Goal: Information Seeking & Learning: Compare options

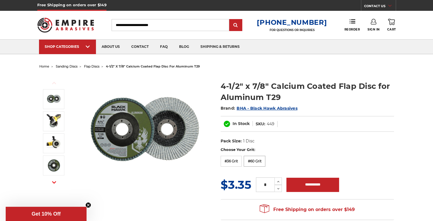
click at [255, 162] on label "#60 Grit" at bounding box center [254, 161] width 22 height 11
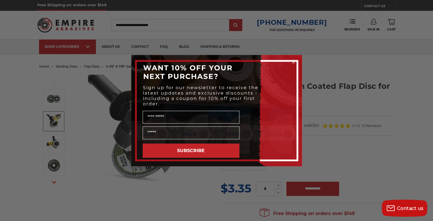
drag, startPoint x: 217, startPoint y: 82, endPoint x: 275, endPoint y: 94, distance: 59.3
click at [328, 57] on div "Close dialog WANT 10% OFF YOUR NEXT PURCHASE? Sign up for our newsletter to rec…" at bounding box center [216, 110] width 433 height 221
click at [293, 61] on circle "Close dialog" at bounding box center [292, 61] width 5 height 5
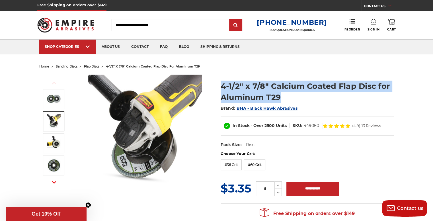
drag, startPoint x: 281, startPoint y: 94, endPoint x: 221, endPoint y: 82, distance: 61.2
click at [221, 82] on h1 "4-1/2" x 7/8" Calcium Coated Flap Disc for Aluminum T29" at bounding box center [306, 91] width 173 height 22
copy h1 "4-1/2" x 7/8" Calcium Coated Flap Disc for Aluminum T29"
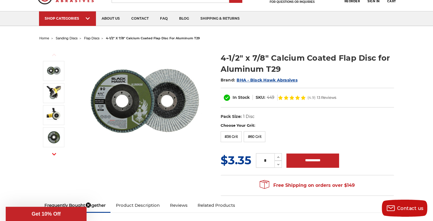
scroll to position [28, 0]
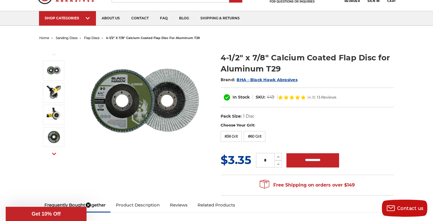
click at [120, 114] on img at bounding box center [145, 103] width 114 height 114
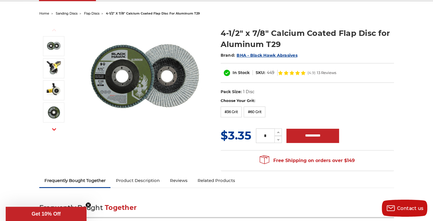
scroll to position [57, 0]
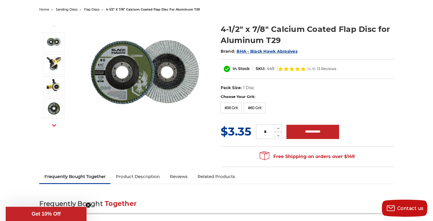
click at [113, 80] on img at bounding box center [145, 75] width 114 height 114
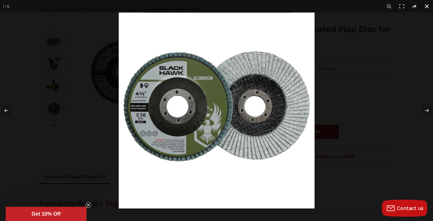
click at [425, 5] on button at bounding box center [426, 6] width 13 height 13
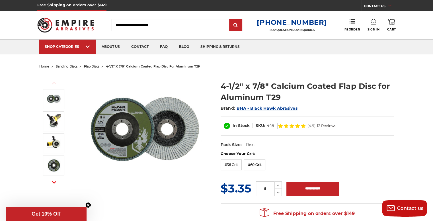
click at [93, 66] on span "flap discs" at bounding box center [91, 66] width 15 height 4
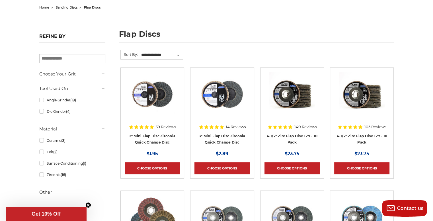
scroll to position [85, 0]
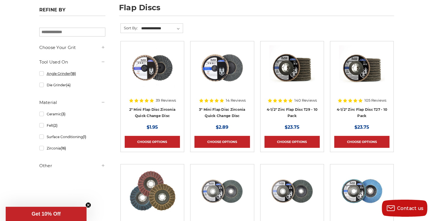
click at [43, 74] on link "Angle Grinder (18)" at bounding box center [72, 74] width 66 height 10
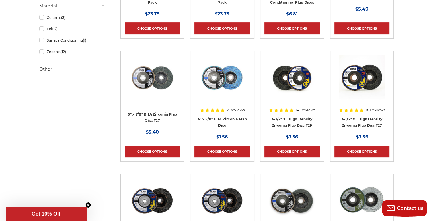
scroll to position [199, 0]
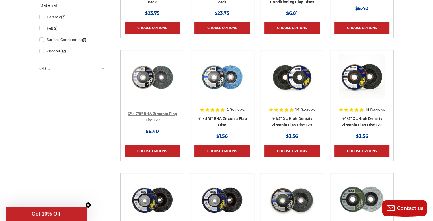
click at [157, 114] on link "6" x 7/8" BHA Zirconia Flap Disc T27" at bounding box center [151, 116] width 49 height 11
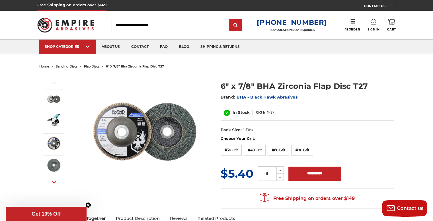
click at [133, 121] on img at bounding box center [145, 132] width 114 height 114
click at [133, 135] on img at bounding box center [145, 132] width 114 height 114
click at [120, 141] on img at bounding box center [145, 132] width 114 height 114
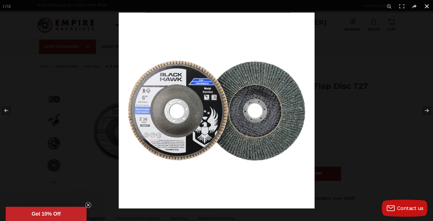
click at [426, 5] on button at bounding box center [426, 6] width 13 height 13
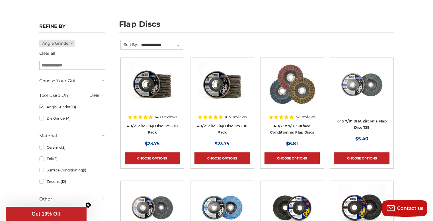
scroll to position [85, 0]
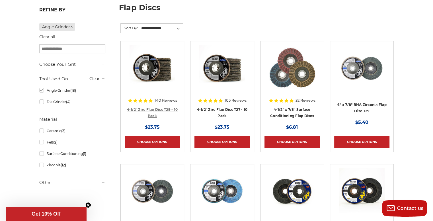
click at [160, 108] on link "4-1/2" Zirc Flap Disc T29 - 10 Pack" at bounding box center [152, 112] width 51 height 11
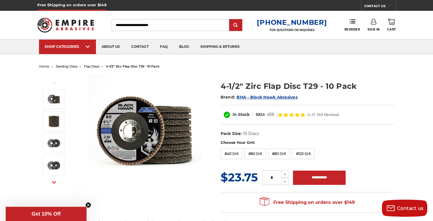
scroll to position [28, 0]
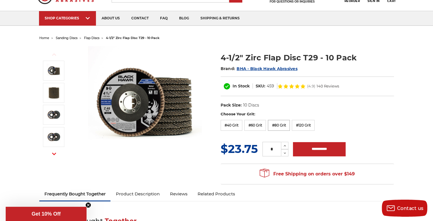
click at [280, 126] on label "#80 Grit" at bounding box center [279, 125] width 22 height 11
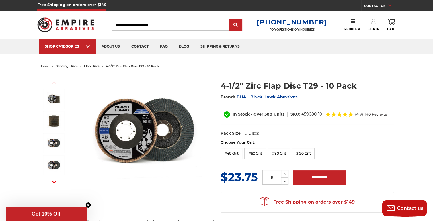
scroll to position [0, 0]
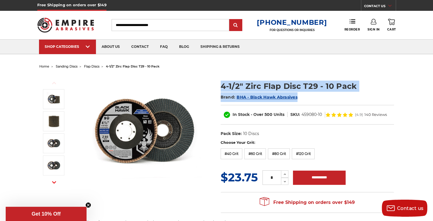
drag, startPoint x: 216, startPoint y: 82, endPoint x: 297, endPoint y: 98, distance: 82.2
click at [297, 98] on section "4-1/2" Zirc Flap Disc T29 - 10 Pack Brand: BHA - Black Hawk Abrasives In Stock …" at bounding box center [306, 107] width 181 height 65
copy div "4-1/2" Zirc Flap Disc T29 - 10 Pack Brand: BHA - Black Hawk Abrasives"
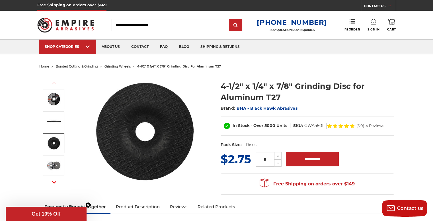
click at [54, 143] on img at bounding box center [54, 143] width 14 height 14
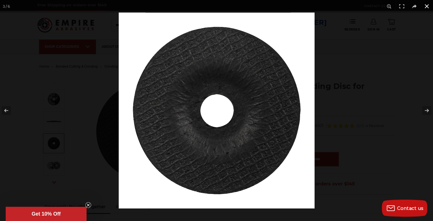
click at [424, 7] on button at bounding box center [426, 6] width 13 height 13
